Goal: Transaction & Acquisition: Book appointment/travel/reservation

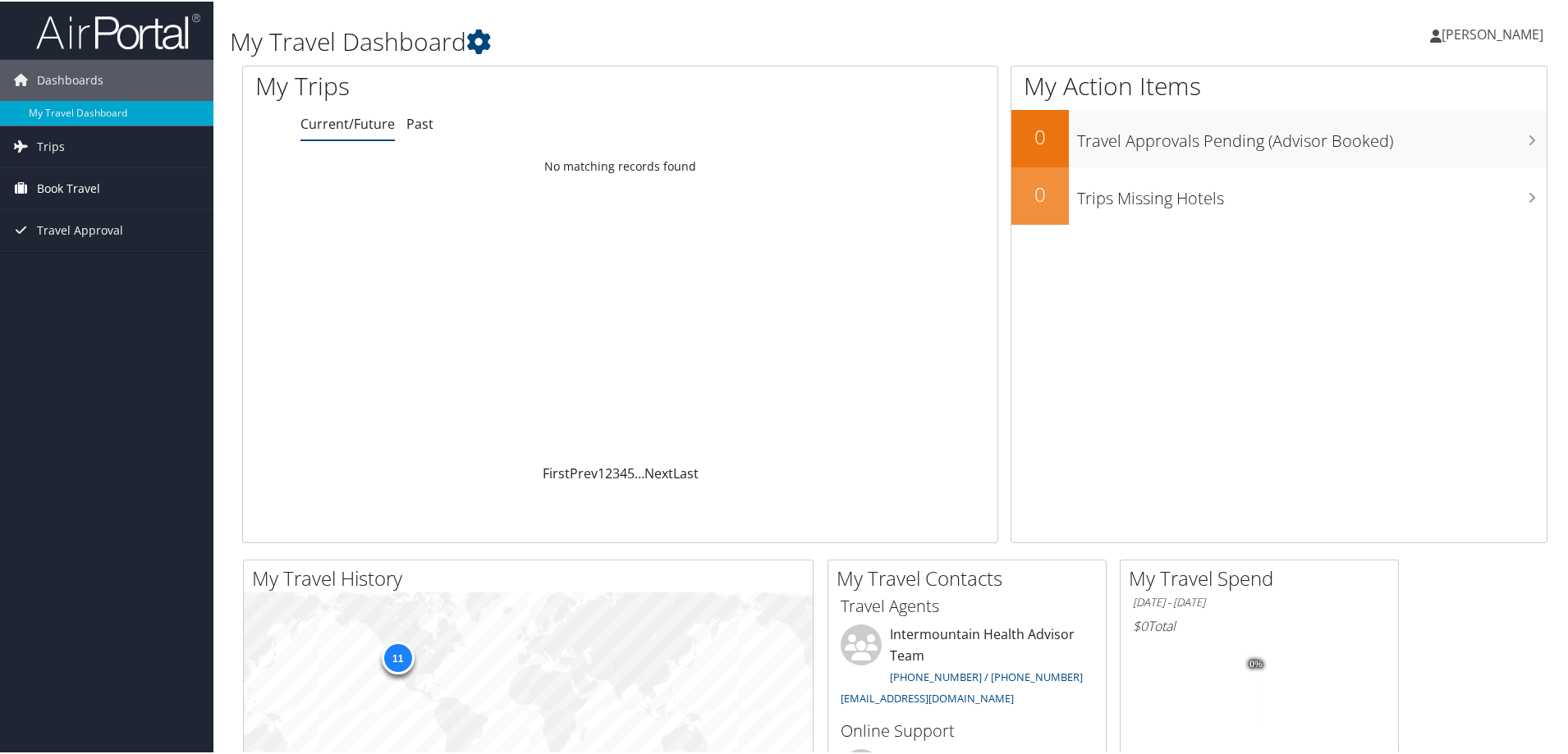
click at [104, 192] on link "Book Travel" at bounding box center [107, 187] width 213 height 41
click at [102, 271] on link "Book/Manage Online Trips" at bounding box center [107, 269] width 213 height 25
